Goal: Task Accomplishment & Management: Use online tool/utility

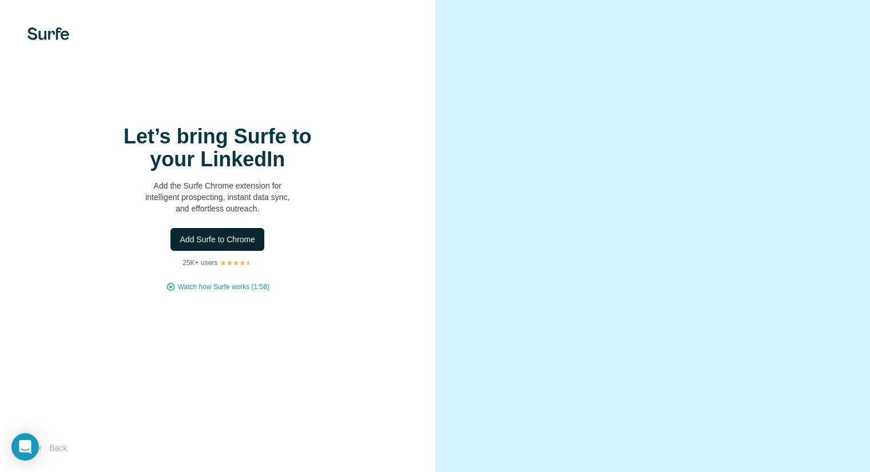
click at [192, 234] on span "Add Surfe to Chrome" at bounding box center [217, 239] width 75 height 11
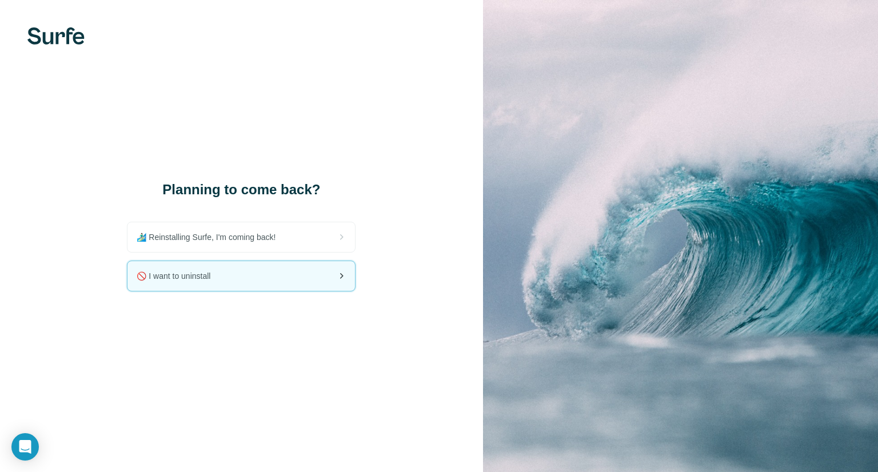
click at [220, 286] on div "🚫 I want to uninstall" at bounding box center [242, 276] width 228 height 30
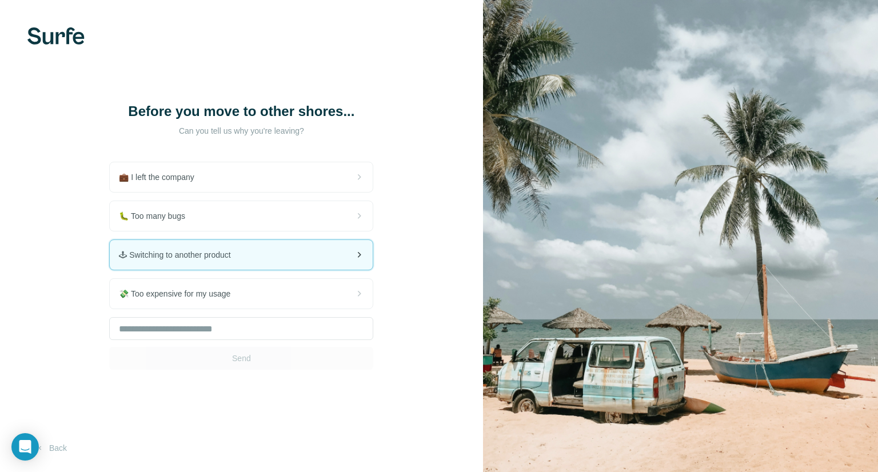
click at [209, 259] on span "🕹 Switching to another product" at bounding box center [179, 254] width 121 height 11
